Goal: Task Accomplishment & Management: Use online tool/utility

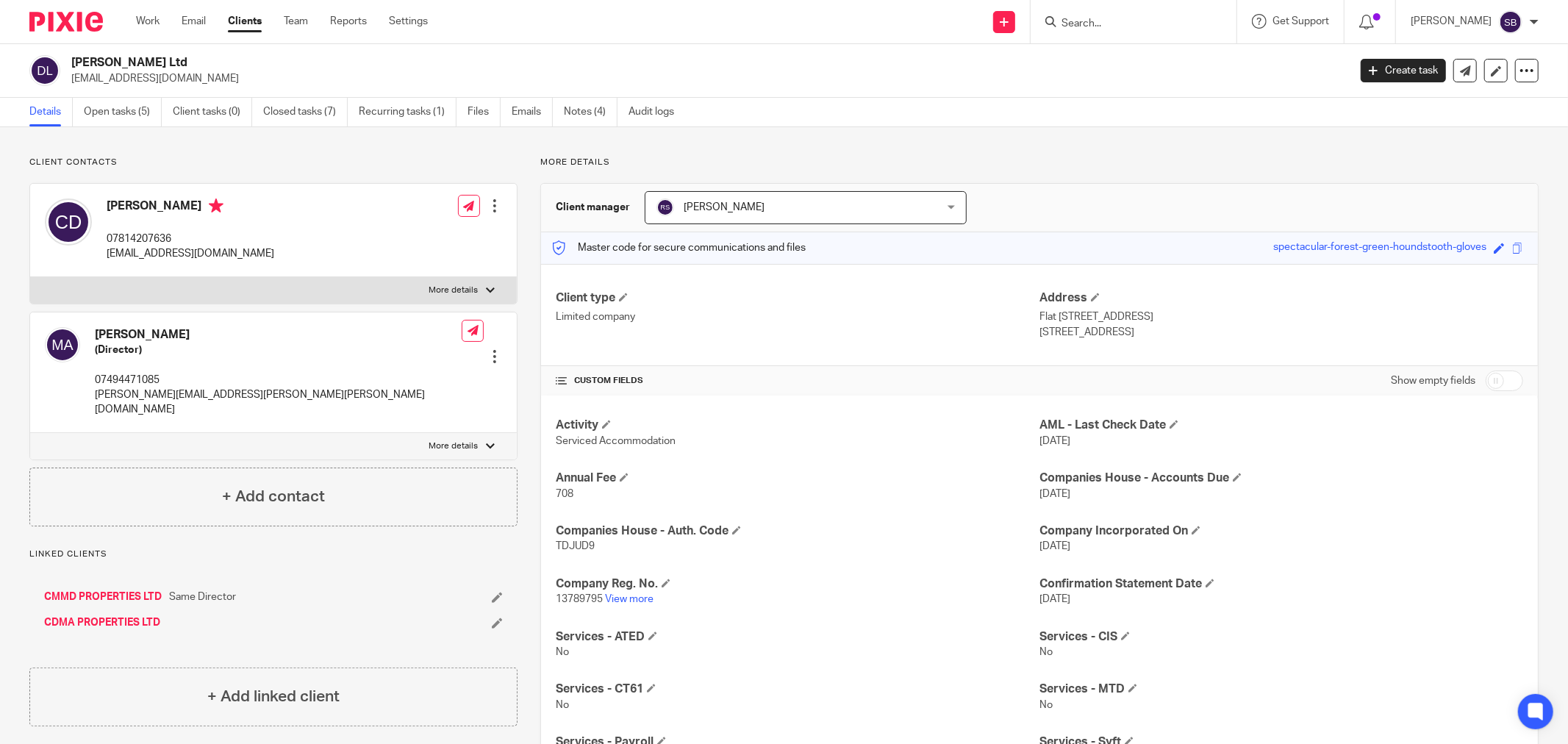
click at [1098, 26] on input "Search" at bounding box center [1125, 24] width 132 height 13
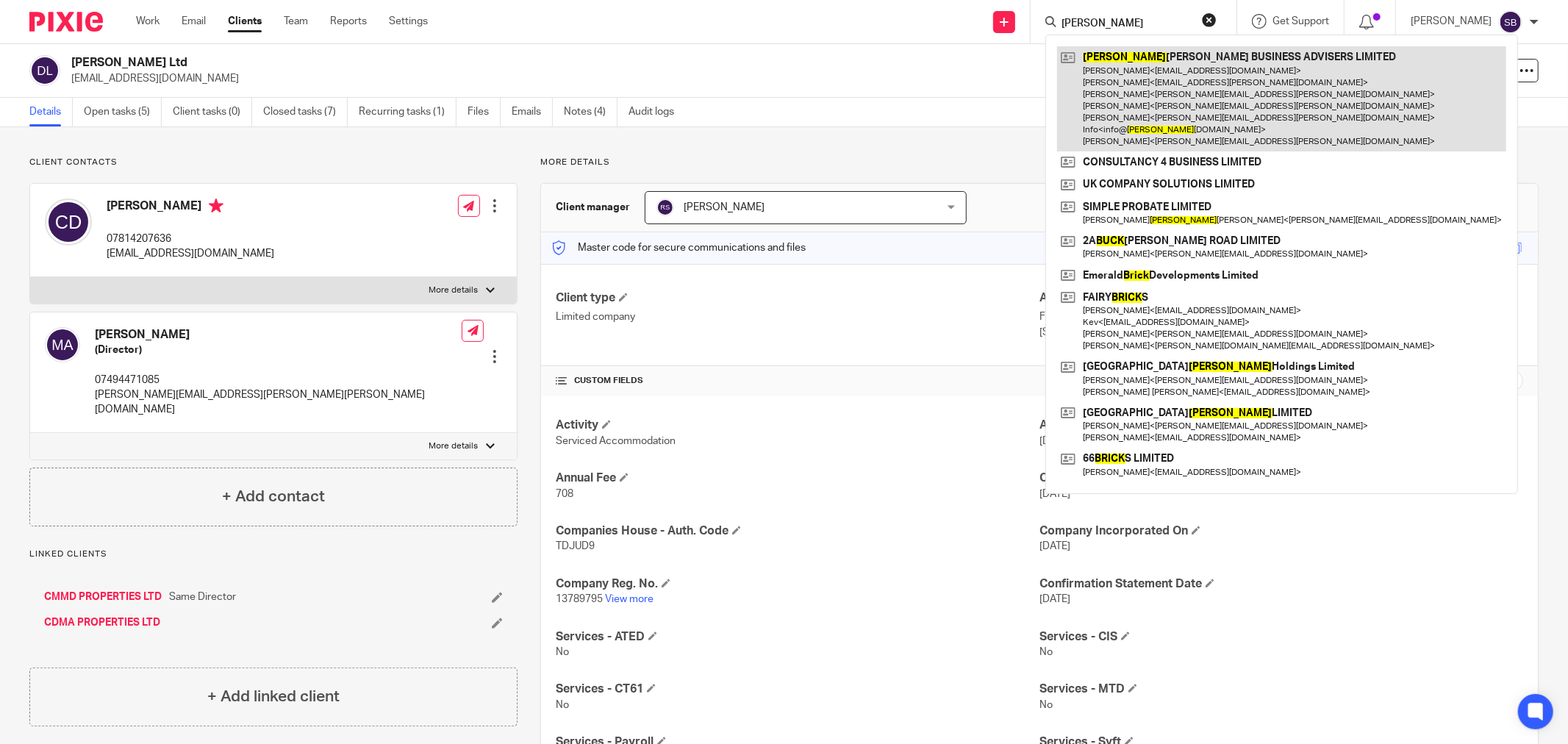
type input "bick"
click at [1151, 78] on link at bounding box center [1281, 99] width 449 height 105
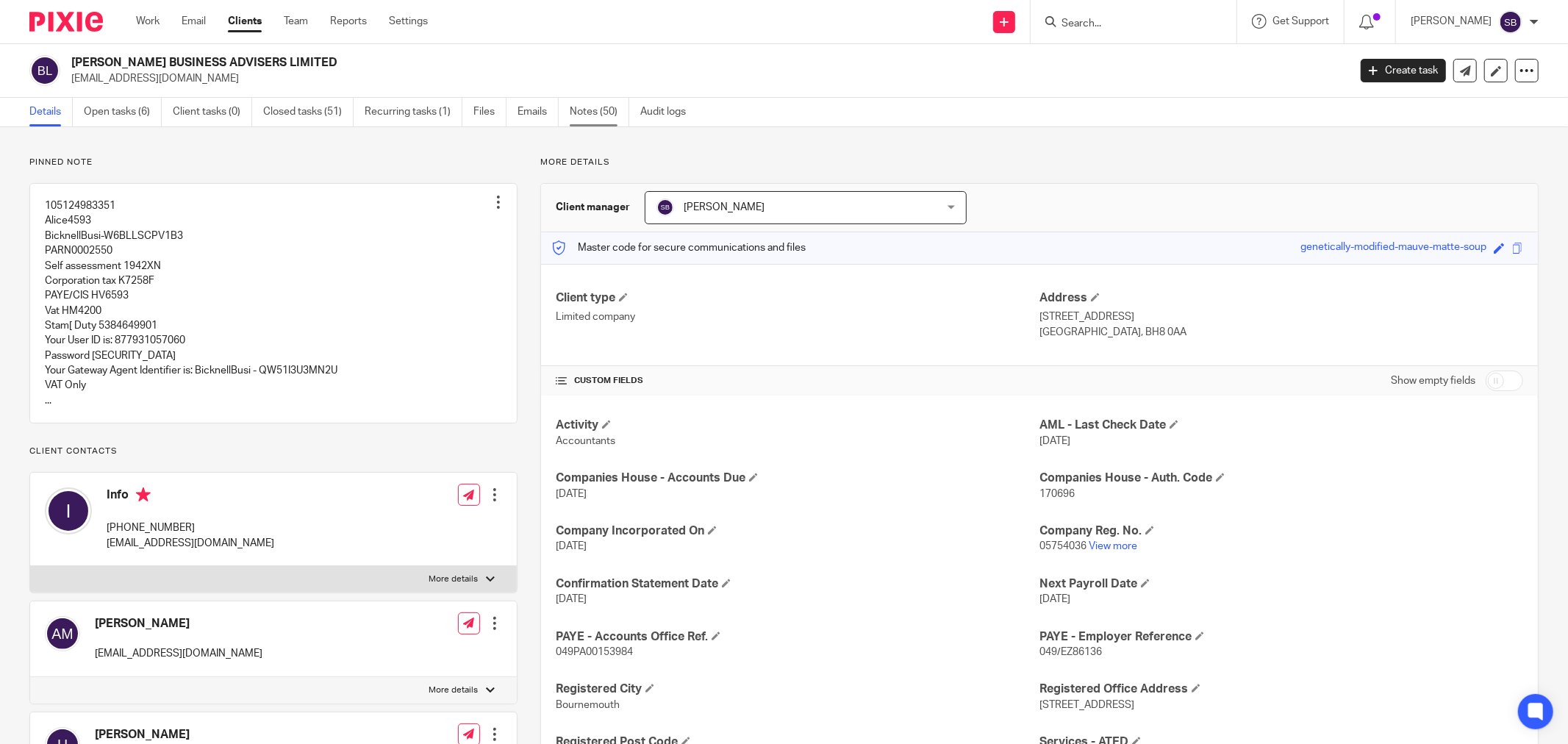
click at [587, 115] on link "Notes (50)" at bounding box center [599, 112] width 60 height 29
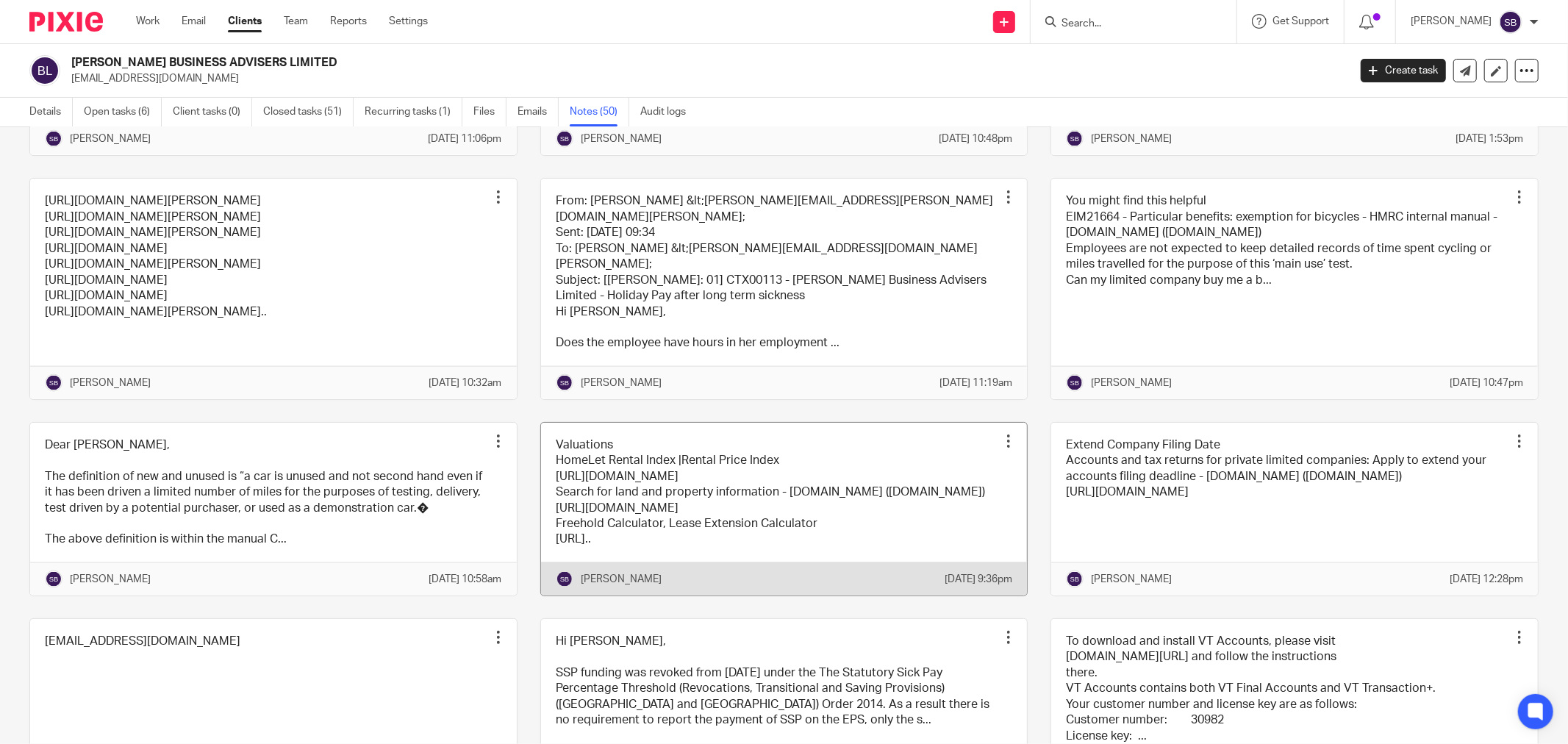
scroll to position [2042, 0]
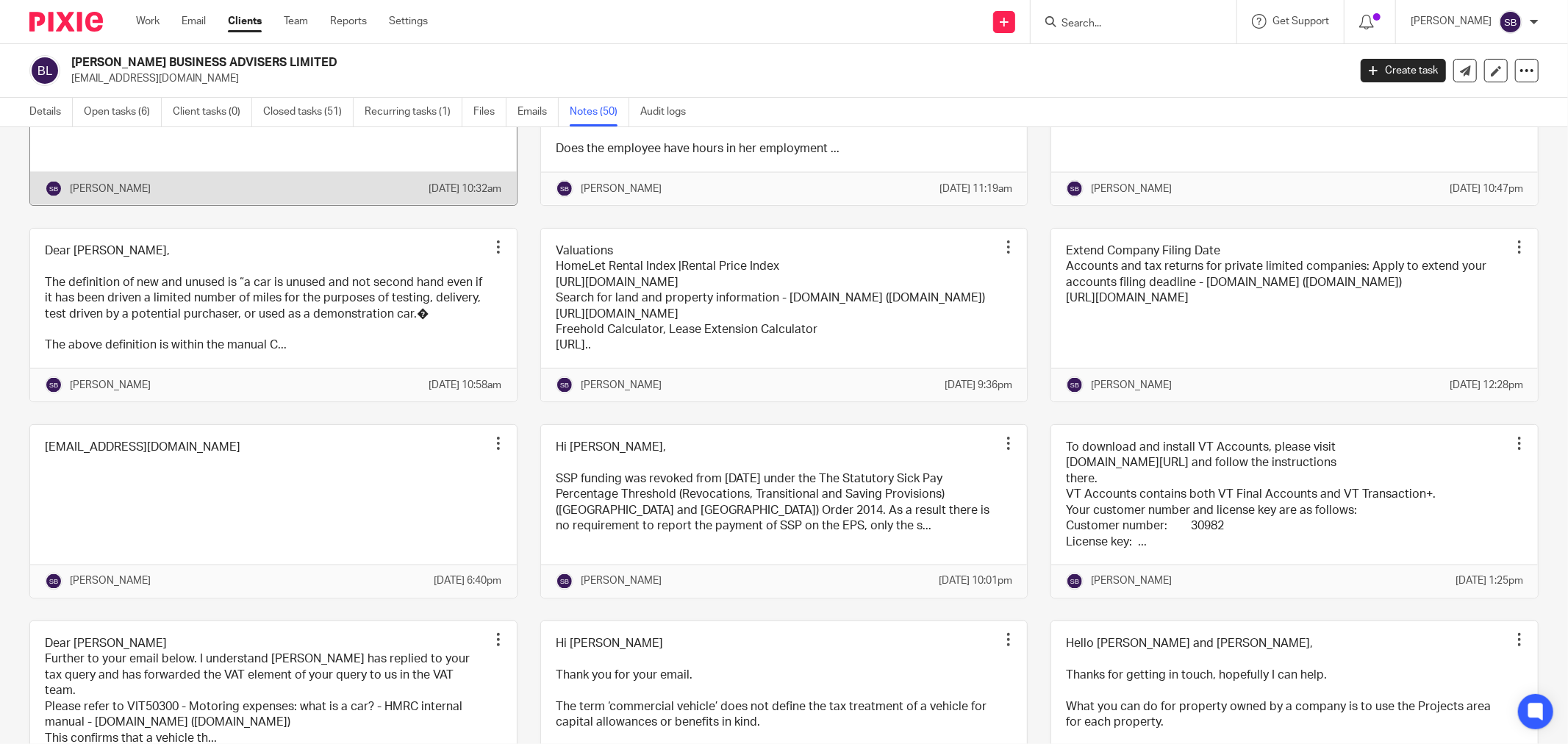
click at [454, 204] on link at bounding box center [273, 94] width 486 height 220
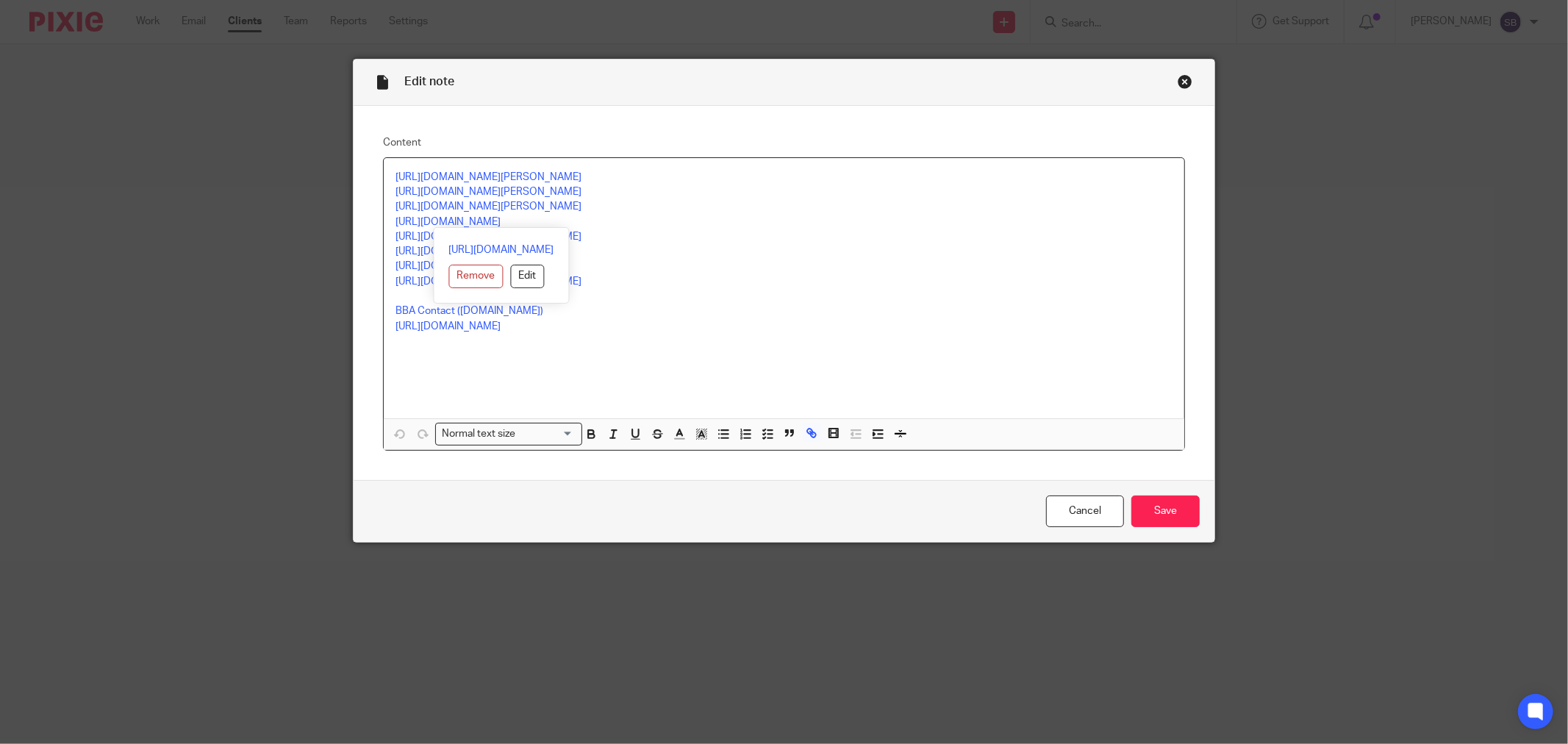
drag, startPoint x: 389, startPoint y: 221, endPoint x: 620, endPoint y: 221, distance: 231.0
click at [620, 221] on p "https://calendly.com/bicknellbusiness/30min" at bounding box center [784, 222] width 777 height 14
copy link "https://calendly.com/bicknellbusiness/30min"
click at [1178, 83] on div "Close this dialog window" at bounding box center [1184, 81] width 14 height 14
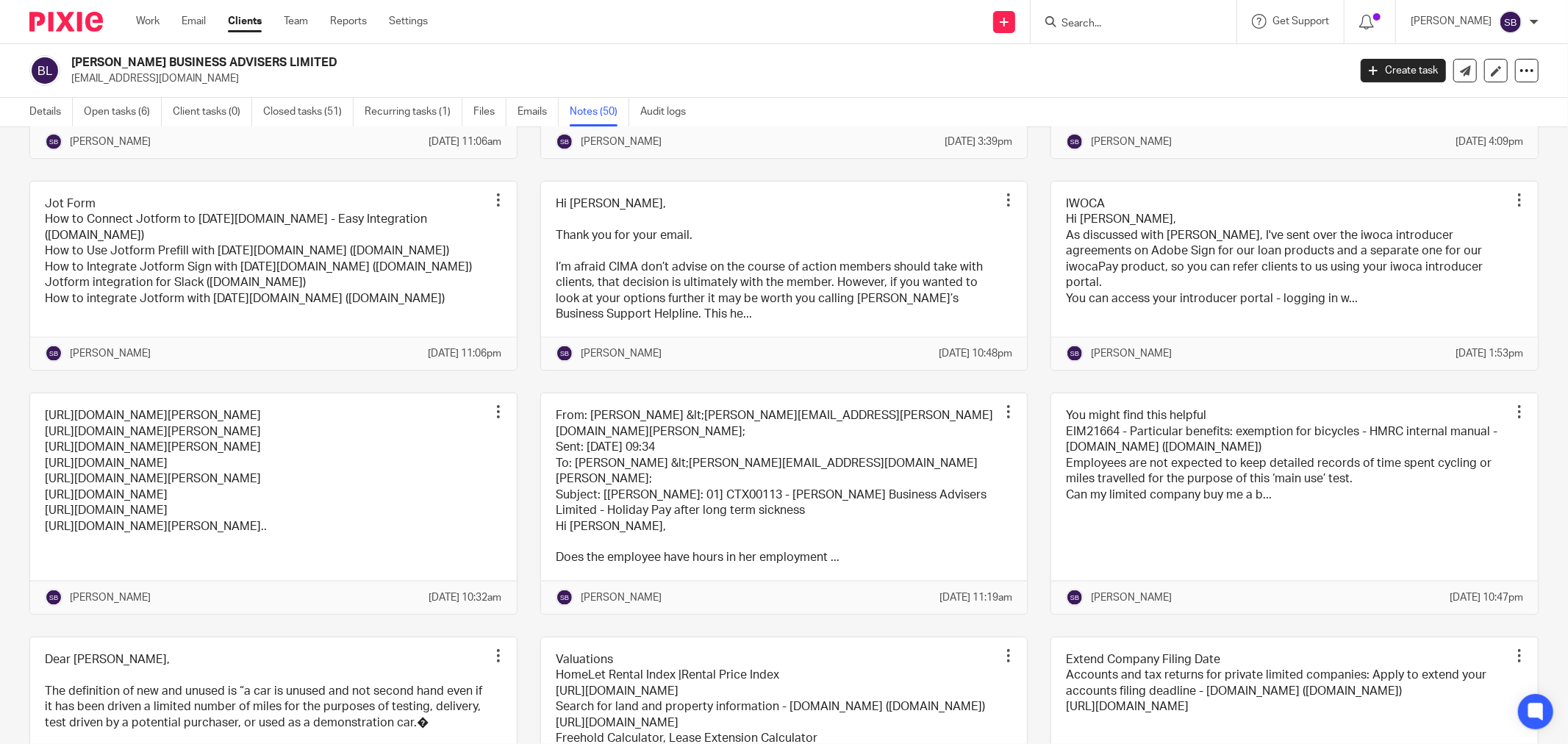
scroll to position [1634, 0]
click at [386, 611] on link at bounding box center [273, 503] width 486 height 220
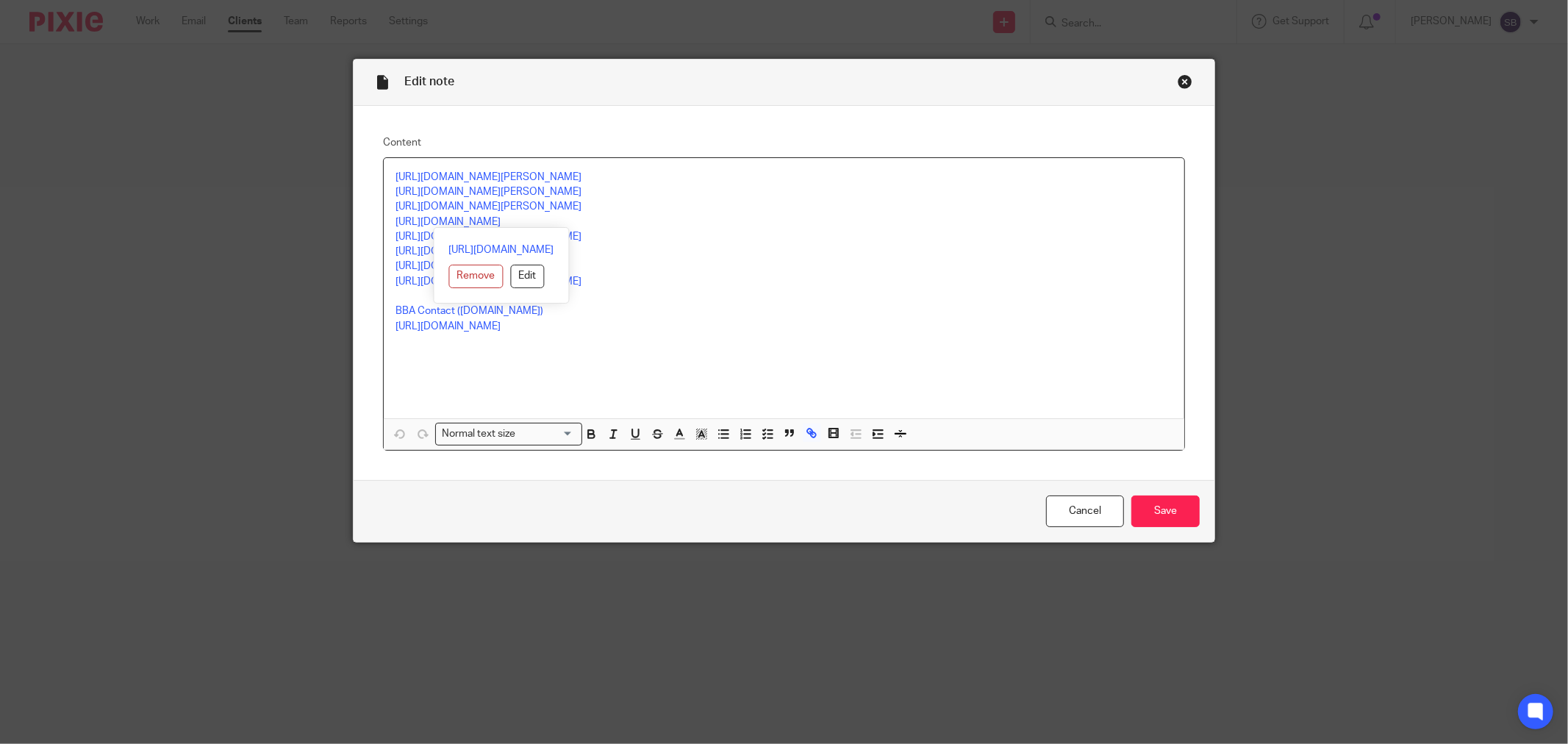
drag, startPoint x: 386, startPoint y: 222, endPoint x: 603, endPoint y: 224, distance: 217.0
click at [603, 224] on div "[URL][DOMAIN_NAME][PERSON_NAME] [URL][DOMAIN_NAME][PERSON_NAME] [URL][DOMAIN_NA…" at bounding box center [783, 288] width 800 height 261
drag, startPoint x: 584, startPoint y: 214, endPoint x: 387, endPoint y: 221, distance: 197.1
click at [387, 221] on div "[URL][DOMAIN_NAME][PERSON_NAME] [URL][DOMAIN_NAME][PERSON_NAME] [URL][DOMAIN_NA…" at bounding box center [783, 288] width 800 height 261
drag, startPoint x: 387, startPoint y: 221, endPoint x: 615, endPoint y: 227, distance: 228.1
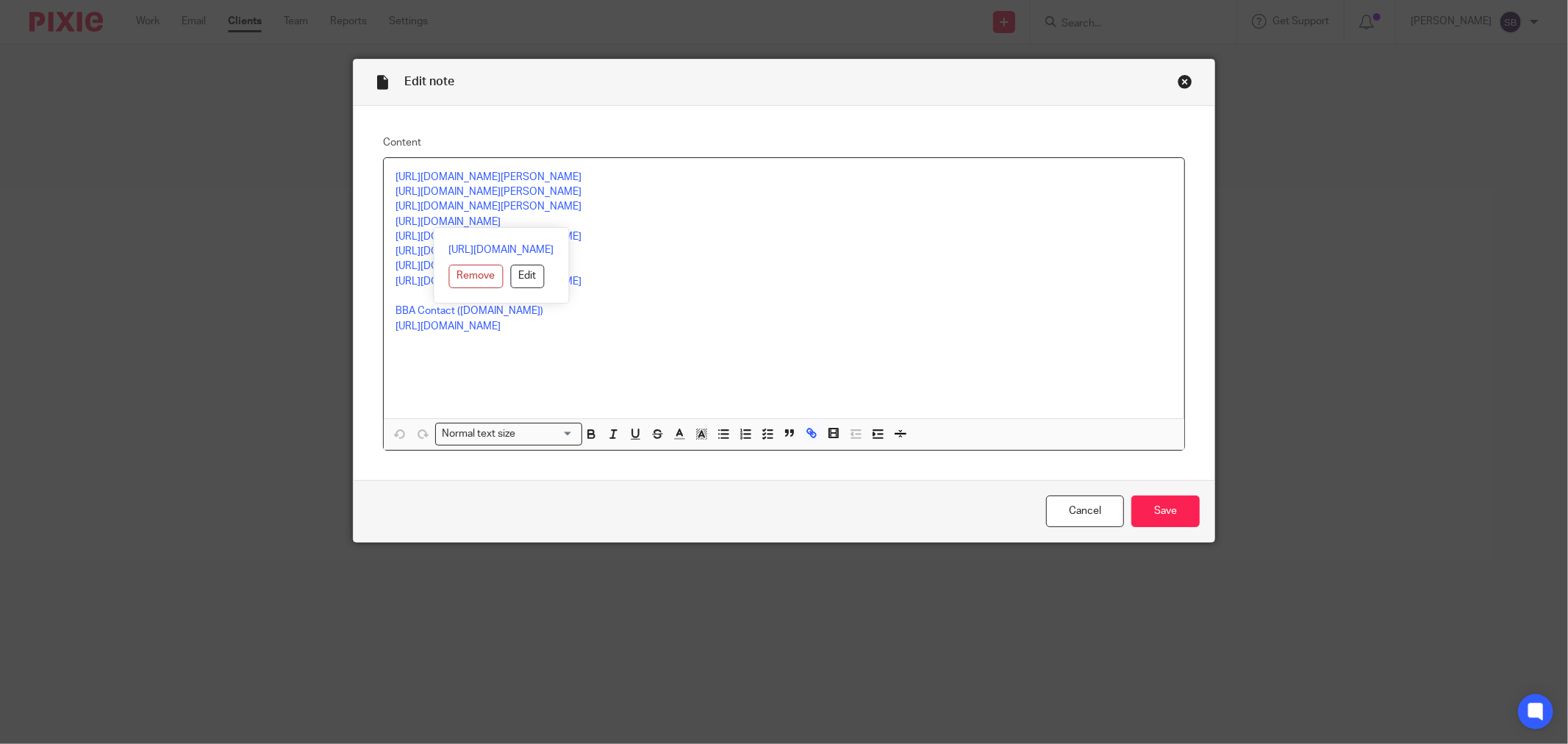
click at [615, 227] on div "[URL][DOMAIN_NAME][PERSON_NAME] [URL][DOMAIN_NAME][PERSON_NAME] [URL][DOMAIN_NA…" at bounding box center [783, 288] width 800 height 261
copy link "[URL][DOMAIN_NAME]"
click at [1178, 82] on div "Close this dialog window" at bounding box center [1184, 81] width 14 height 14
